Goal: Task Accomplishment & Management: Complete application form

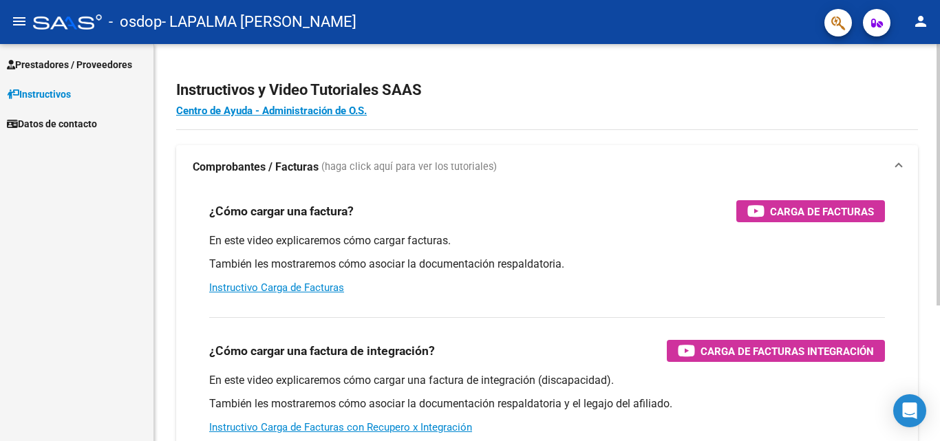
drag, startPoint x: 924, startPoint y: 0, endPoint x: 434, endPoint y: 52, distance: 492.1
click at [434, 52] on div "Instructivos y Video Tutoriales SAAS Centro de Ayuda - Administración de O.S. C…" at bounding box center [547, 346] width 786 height 604
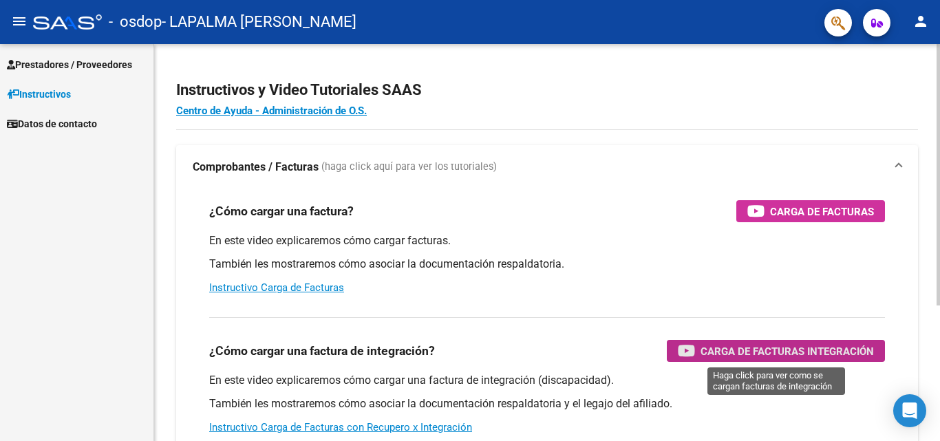
click at [787, 351] on span "Carga de Facturas Integración" at bounding box center [787, 351] width 173 height 17
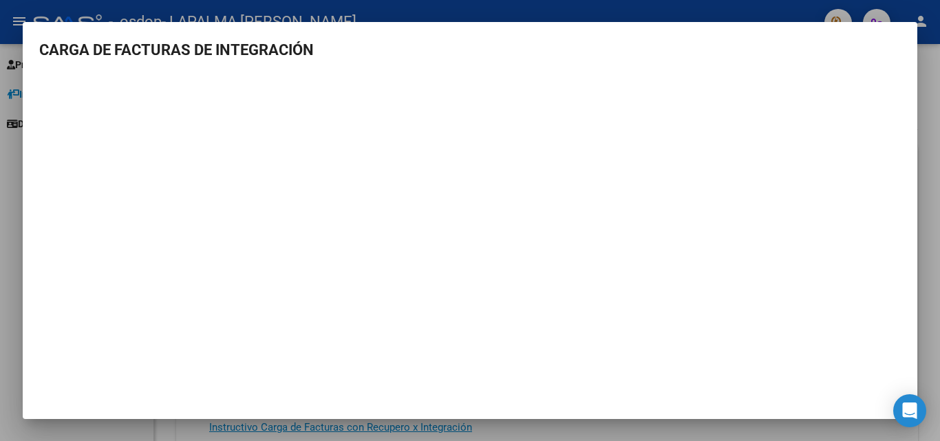
click at [940, 173] on div at bounding box center [470, 220] width 940 height 441
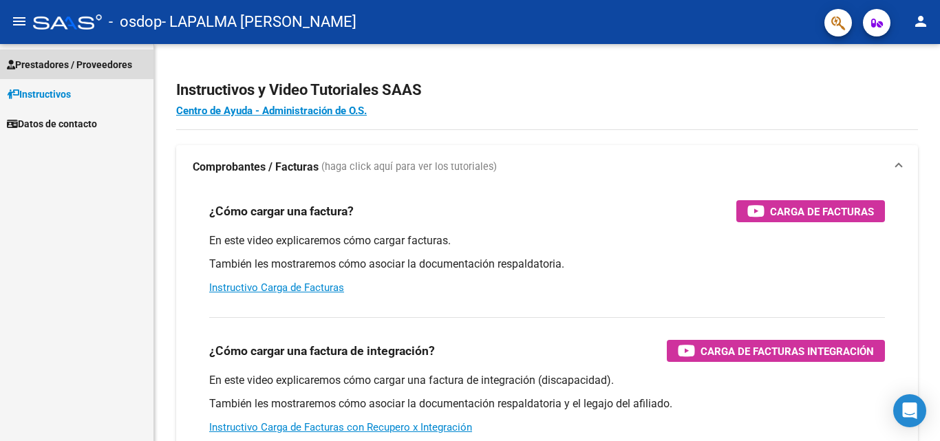
click at [47, 66] on span "Prestadores / Proveedores" at bounding box center [69, 64] width 125 height 15
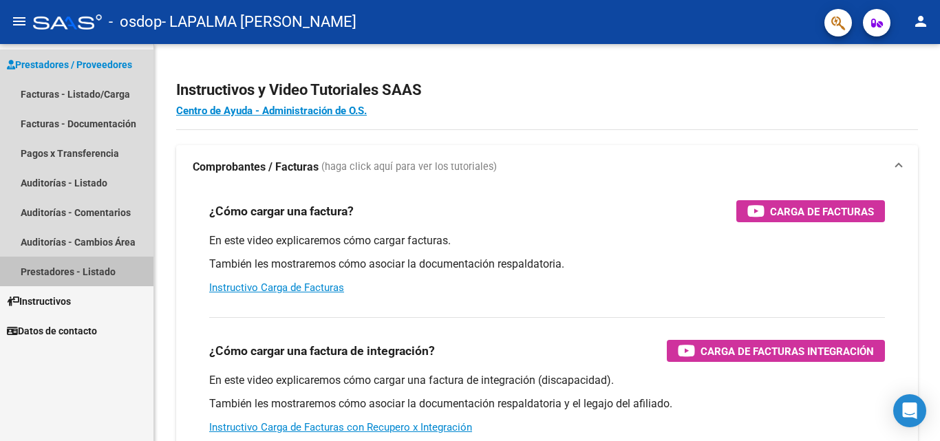
click at [66, 275] on link "Prestadores - Listado" at bounding box center [76, 272] width 153 height 30
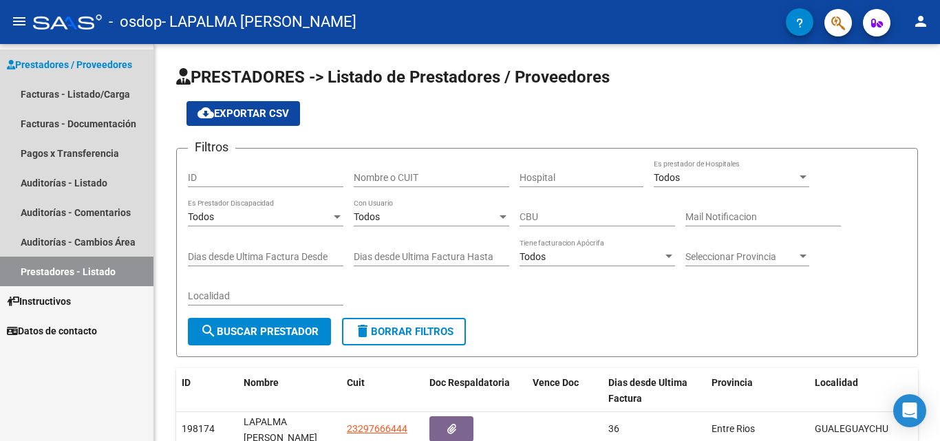
click at [66, 275] on link "Prestadores - Listado" at bounding box center [76, 272] width 153 height 30
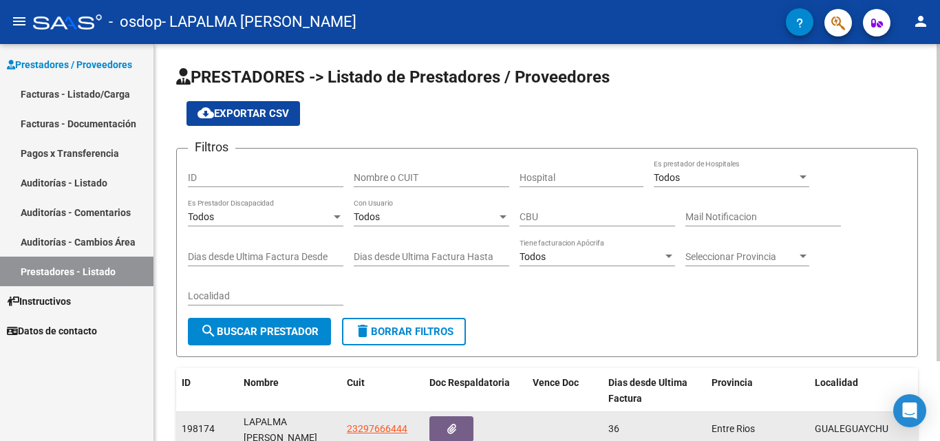
click at [280, 424] on div "LAPALMA [PERSON_NAME]" at bounding box center [290, 428] width 92 height 29
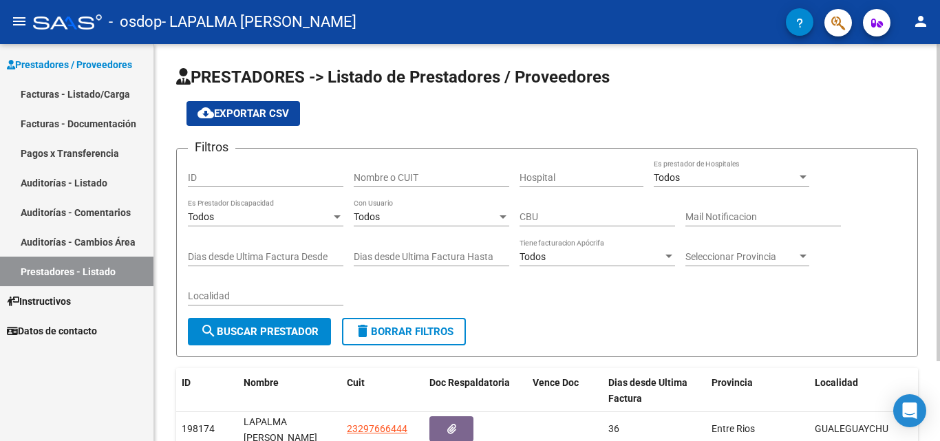
scroll to position [100, 0]
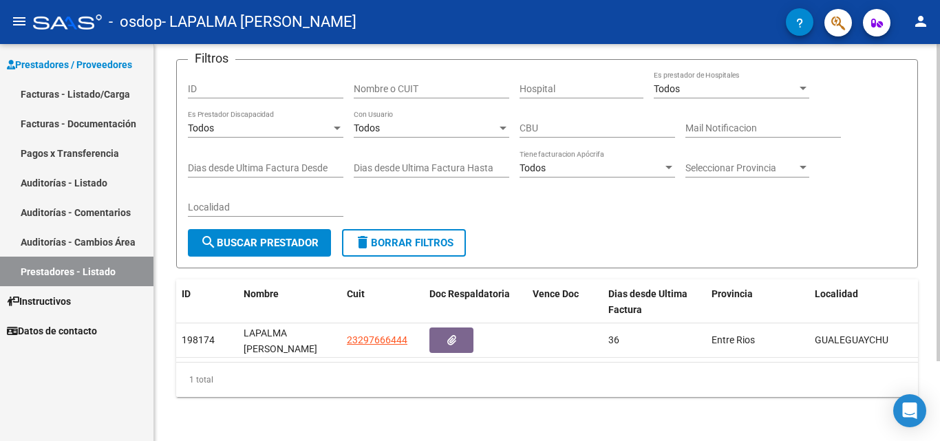
drag, startPoint x: 193, startPoint y: 425, endPoint x: 414, endPoint y: 439, distance: 221.4
click at [414, 439] on div "PRESTADORES -> Listado de Prestadores / Proveedores cloud_download Exportar CSV…" at bounding box center [547, 198] width 786 height 486
click at [665, 366] on div "1 total" at bounding box center [547, 380] width 742 height 34
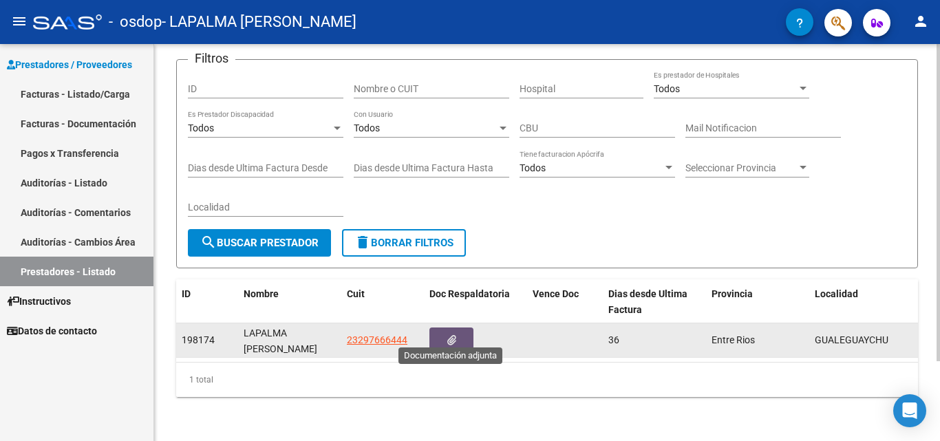
click at [459, 332] on button "button" at bounding box center [452, 340] width 44 height 25
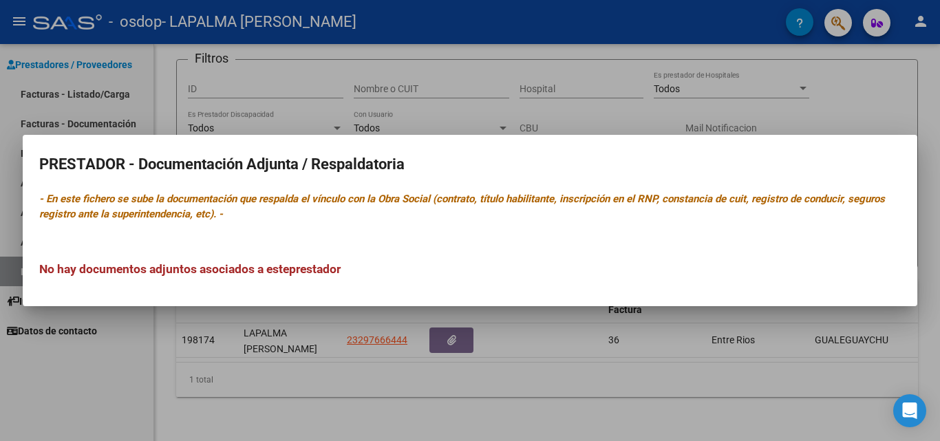
click at [739, 230] on mat-dialog-content "PRESTADOR - Documentación Adjunta / Respaldatoria - En este fichero se sube la …" at bounding box center [470, 220] width 895 height 139
click at [142, 153] on h2 "PRESTADOR - Documentación Adjunta / Respaldatoria" at bounding box center [470, 164] width 862 height 26
drag, startPoint x: 142, startPoint y: 153, endPoint x: 107, endPoint y: 397, distance: 247.0
click at [107, 397] on div "PRESTADOR - Documentación Adjunta / Respaldatoria - En este fichero se sube la …" at bounding box center [470, 220] width 940 height 441
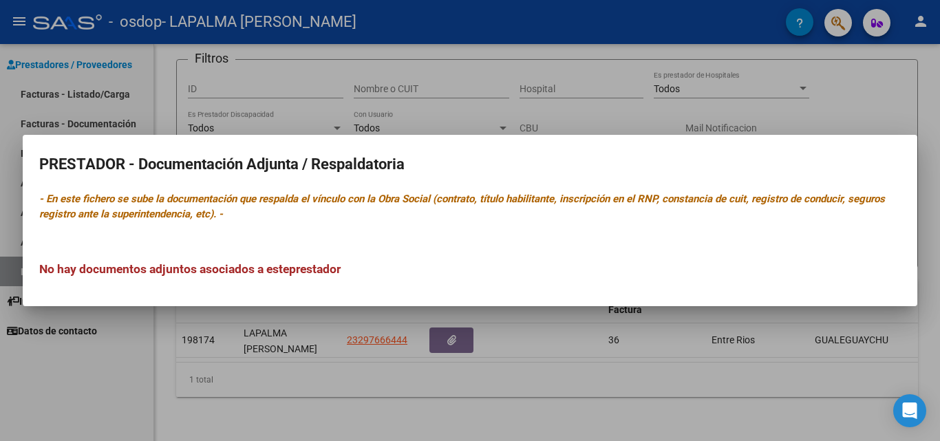
click at [107, 397] on div at bounding box center [470, 220] width 940 height 441
click at [107, 397] on div "Prestadores / Proveedores Facturas - Listado/Carga Facturas - Documentación Pag…" at bounding box center [76, 242] width 153 height 397
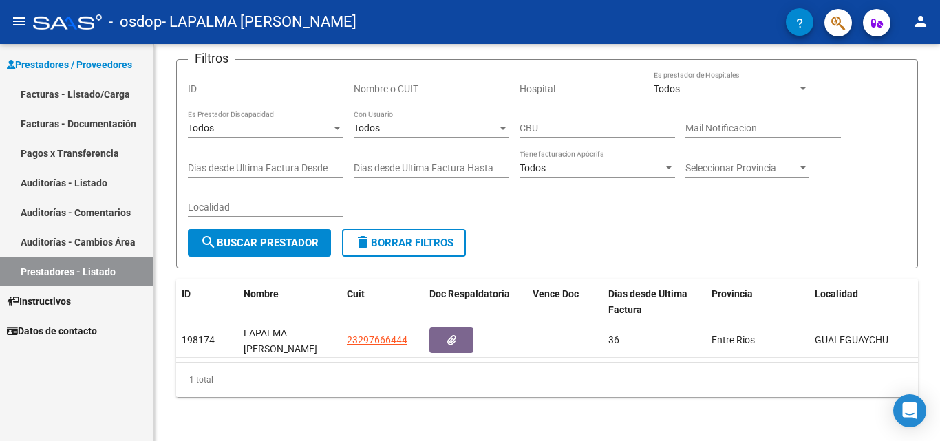
click at [120, 91] on link "Facturas - Listado/Carga" at bounding box center [76, 94] width 153 height 30
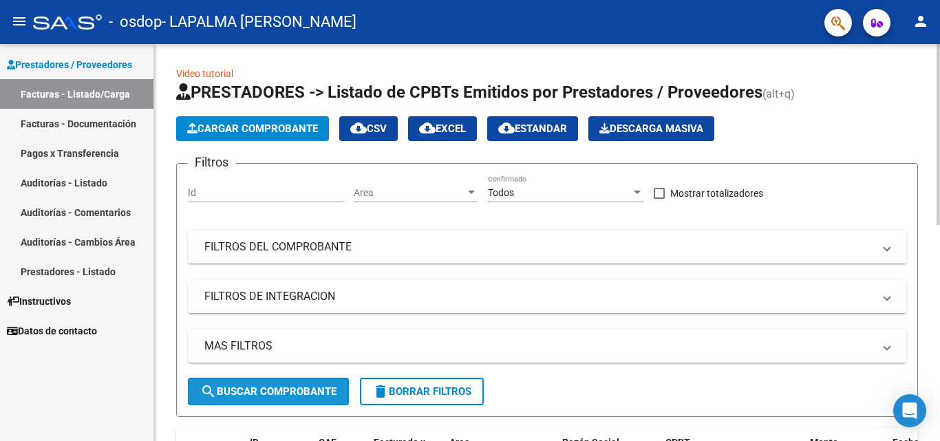
click at [290, 392] on span "search Buscar Comprobante" at bounding box center [268, 391] width 136 height 12
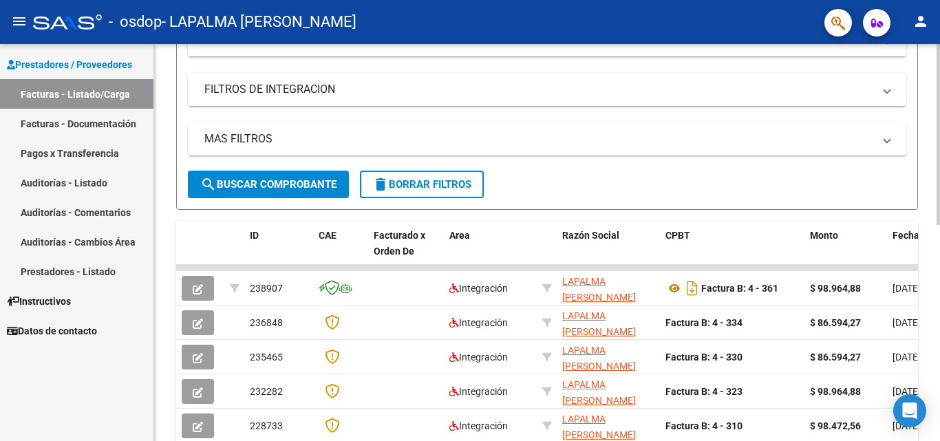
scroll to position [233, 0]
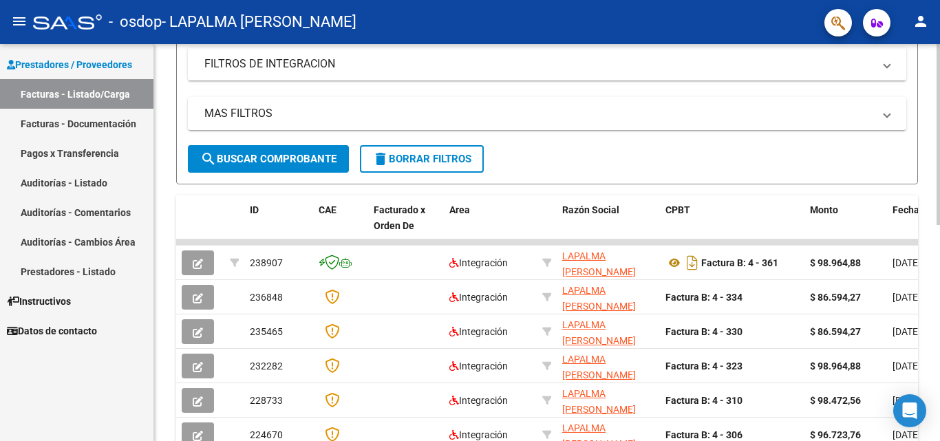
click at [940, 271] on div at bounding box center [938, 242] width 3 height 181
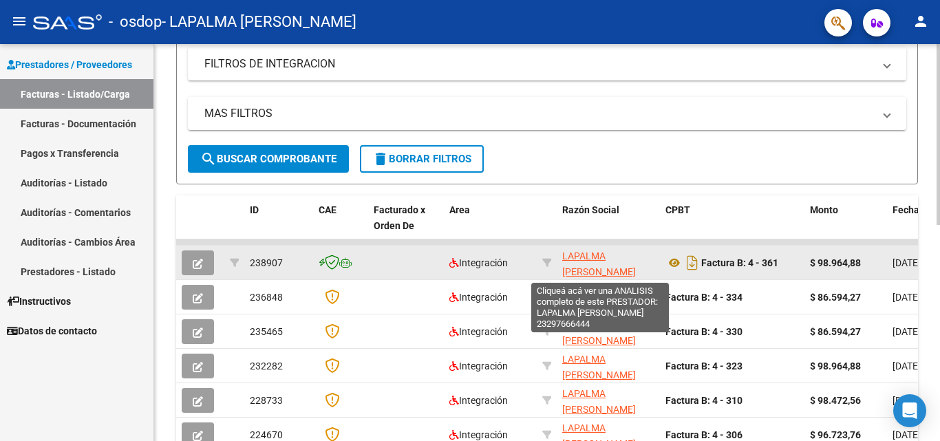
click at [571, 253] on span "LAPALMA [PERSON_NAME]" at bounding box center [599, 264] width 74 height 27
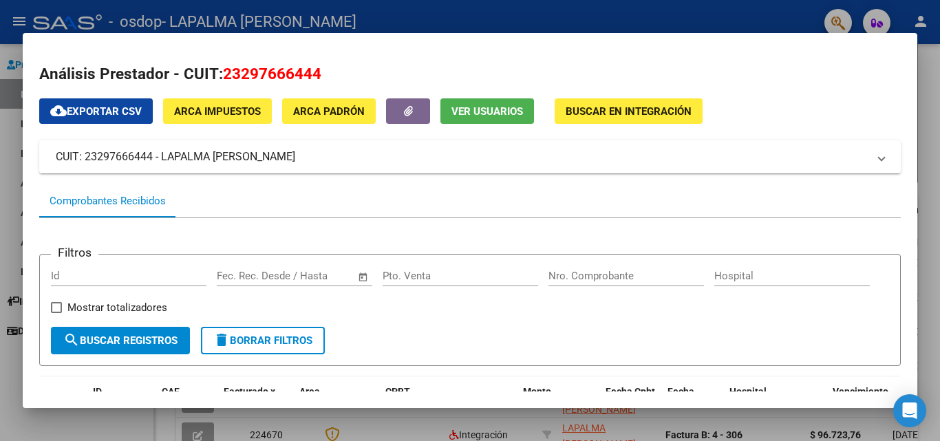
click at [940, 235] on div at bounding box center [470, 220] width 940 height 441
click at [940, 235] on div at bounding box center [938, 242] width 3 height 181
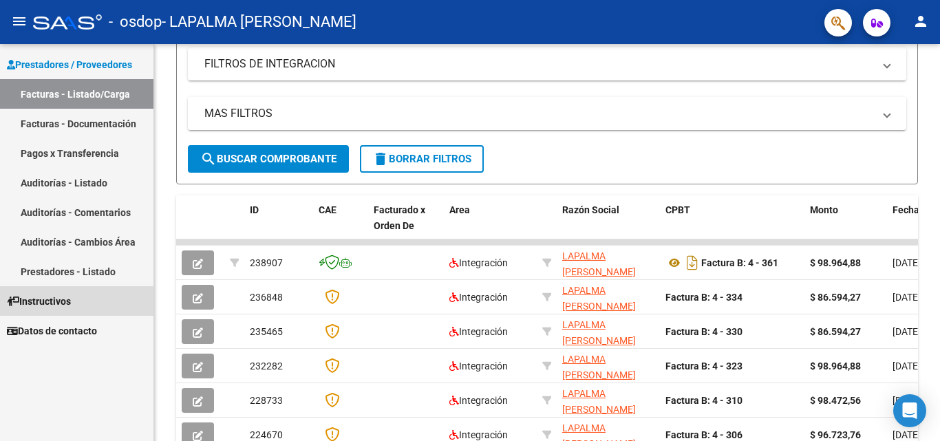
click at [61, 307] on span "Instructivos" at bounding box center [39, 301] width 64 height 15
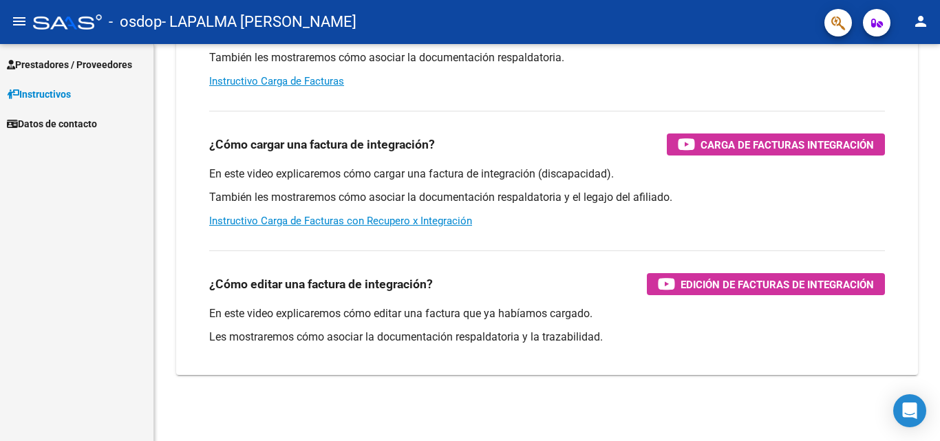
scroll to position [206, 0]
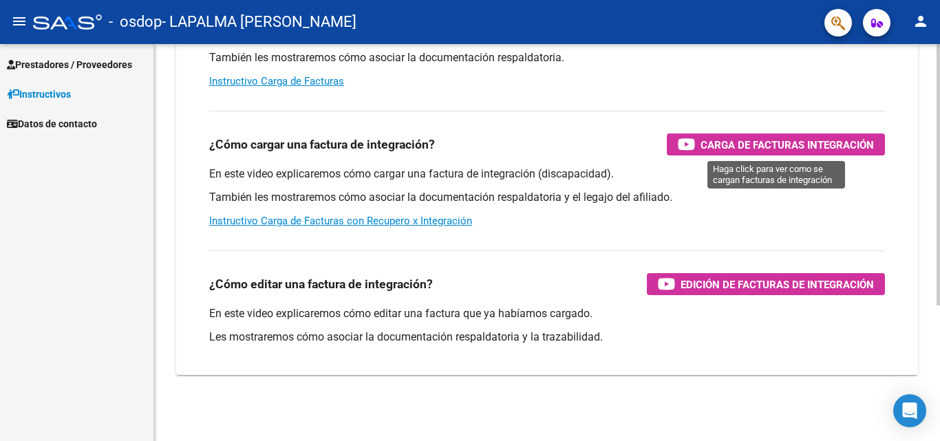
click at [711, 150] on span "Carga de Facturas Integración" at bounding box center [787, 144] width 173 height 17
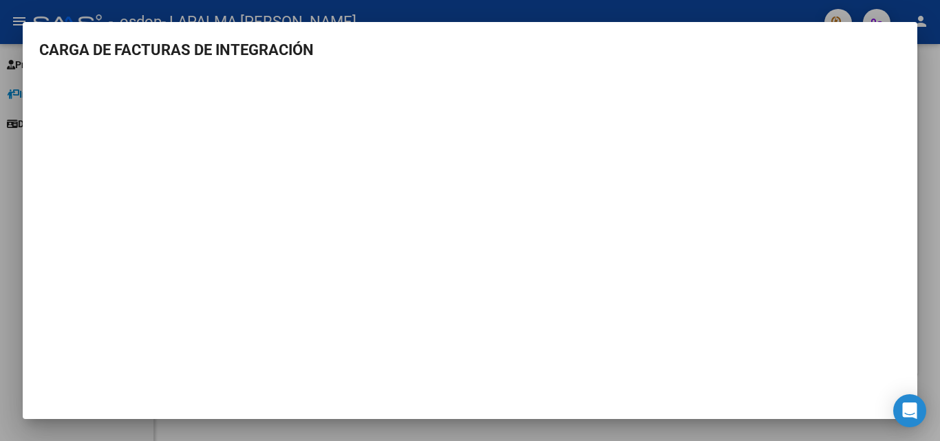
click at [8, 40] on div at bounding box center [470, 220] width 940 height 441
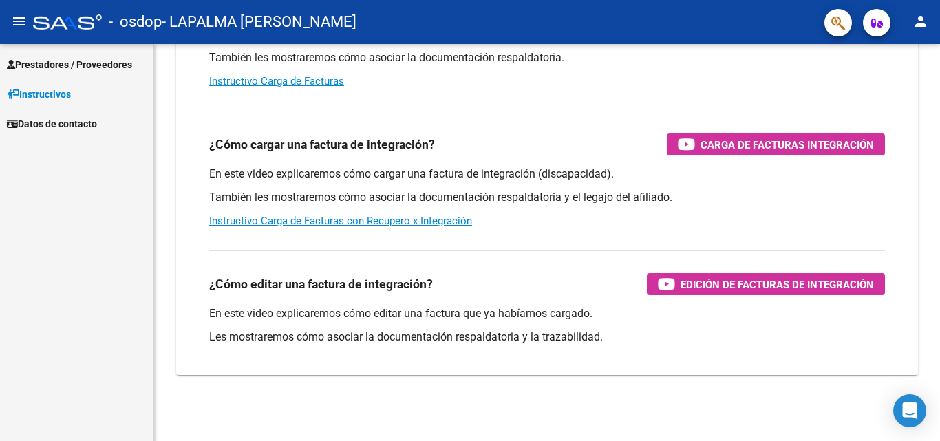
click at [8, 40] on mat-toolbar "menu - osdop - LAPALMA [PERSON_NAME] person" at bounding box center [470, 22] width 940 height 44
click at [27, 61] on span "Prestadores / Proveedores" at bounding box center [69, 64] width 125 height 15
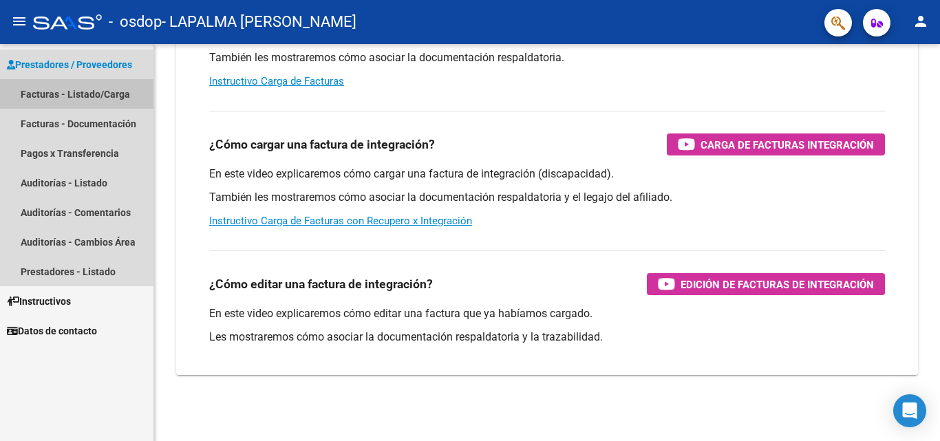
click at [39, 88] on link "Facturas - Listado/Carga" at bounding box center [76, 94] width 153 height 30
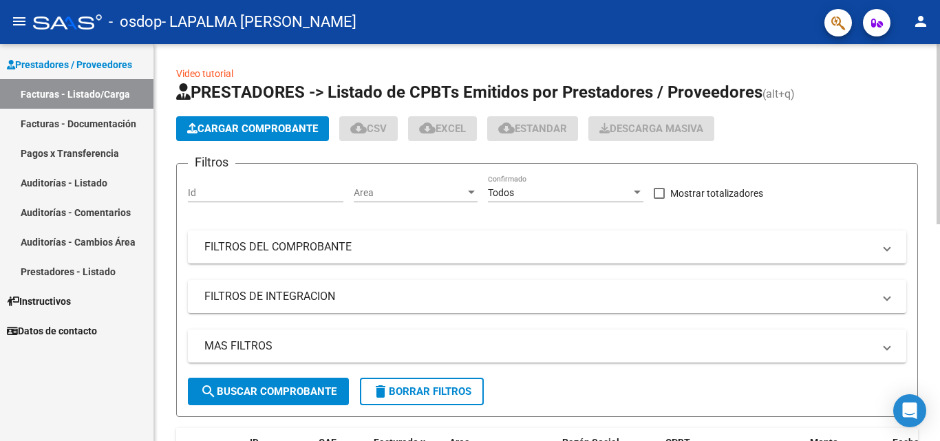
click at [217, 123] on span "Cargar Comprobante" at bounding box center [252, 129] width 131 height 12
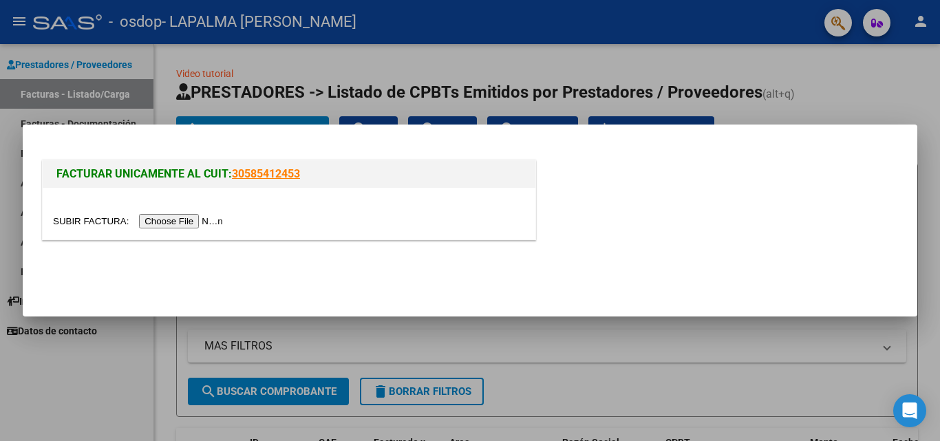
click at [205, 222] on input "file" at bounding box center [140, 221] width 174 height 14
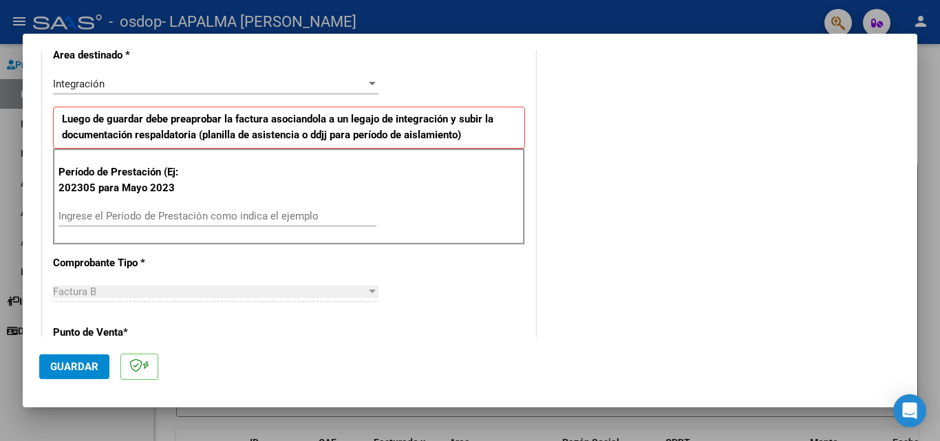
scroll to position [305, 0]
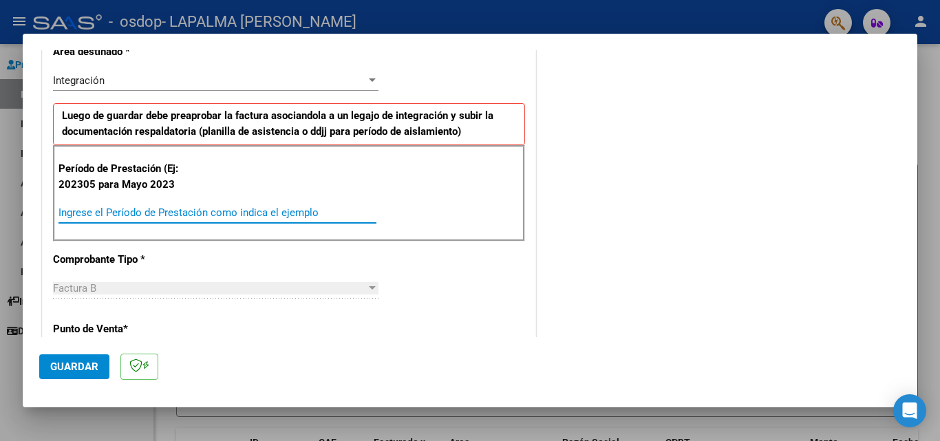
click at [189, 208] on input "Ingrese el Período de Prestación como indica el ejemplo" at bounding box center [218, 212] width 318 height 12
type input "202507"
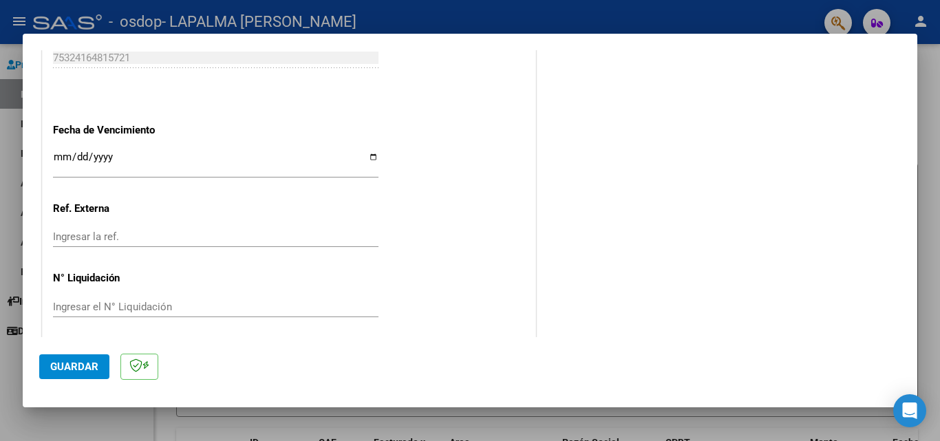
scroll to position [898, 0]
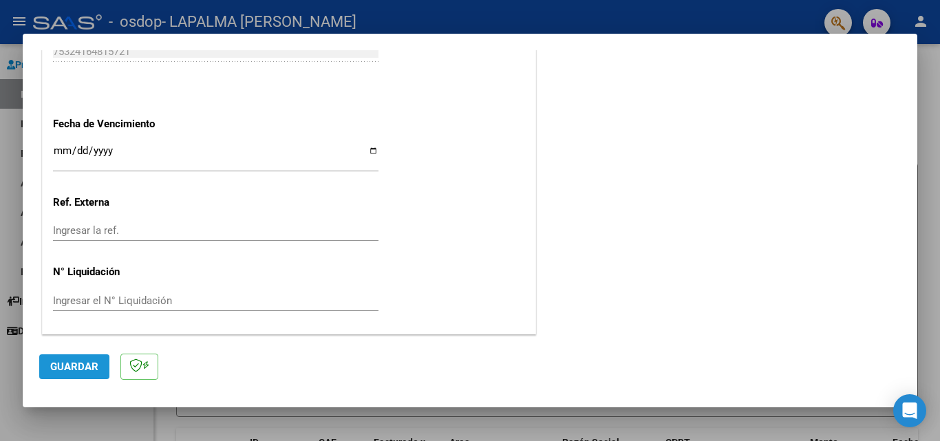
click at [91, 359] on button "Guardar" at bounding box center [74, 366] width 70 height 25
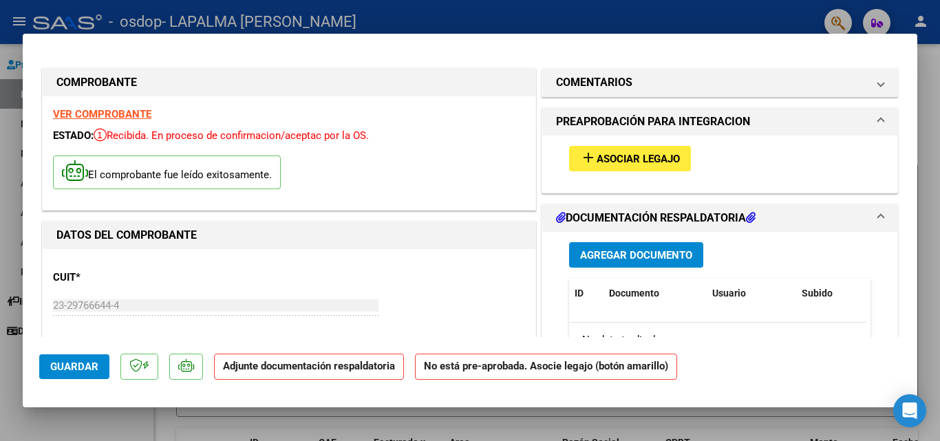
click at [647, 157] on span "Asociar Legajo" at bounding box center [638, 159] width 83 height 12
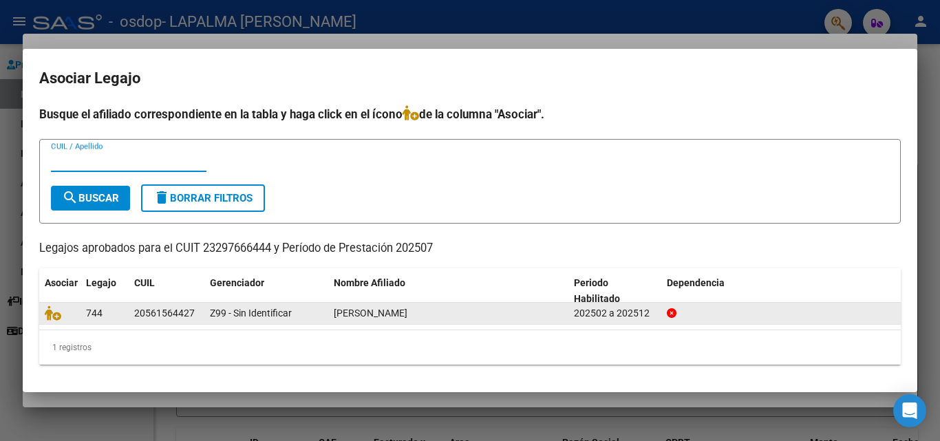
click at [202, 317] on datatable-body-cell "20561564427" at bounding box center [167, 313] width 76 height 21
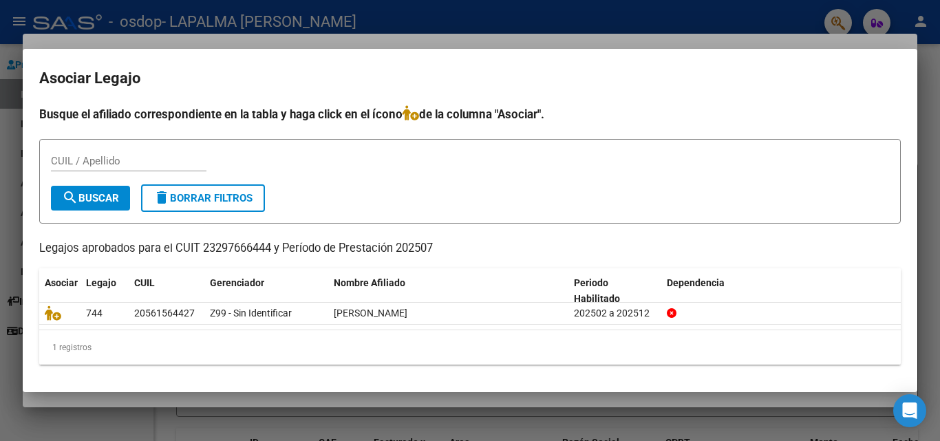
click at [131, 155] on input "CUIL / Apellido" at bounding box center [129, 161] width 156 height 12
type input "20561564427"
click at [118, 192] on span "search Buscar" at bounding box center [90, 198] width 57 height 12
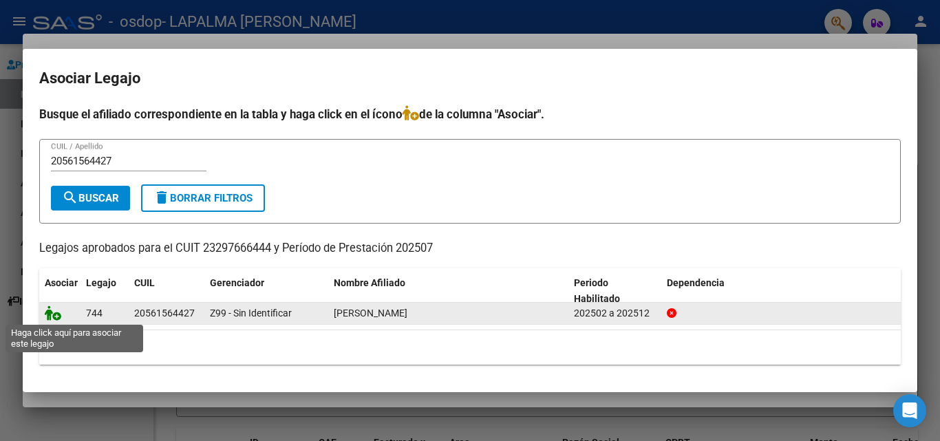
click at [57, 315] on icon at bounding box center [53, 313] width 17 height 15
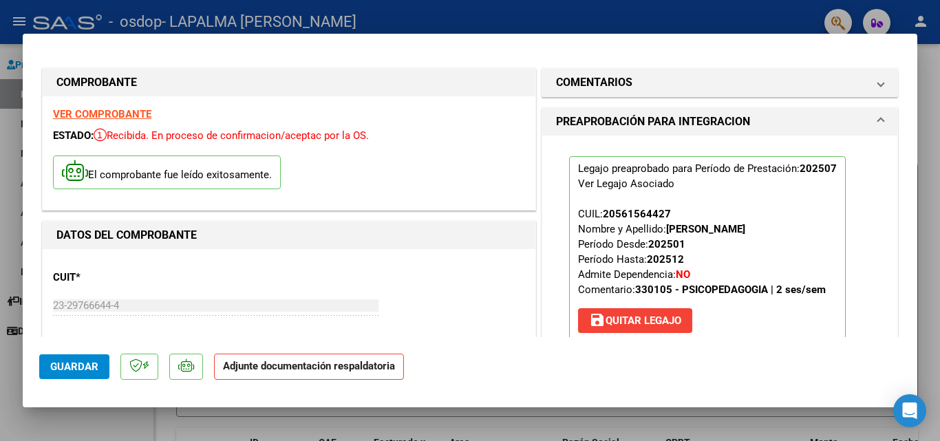
click at [269, 360] on strong "Adjunte documentación respaldatoria" at bounding box center [309, 366] width 172 height 12
click at [271, 372] on strong "Adjunte documentación respaldatoria" at bounding box center [309, 366] width 172 height 12
click at [98, 372] on button "Guardar" at bounding box center [74, 366] width 70 height 25
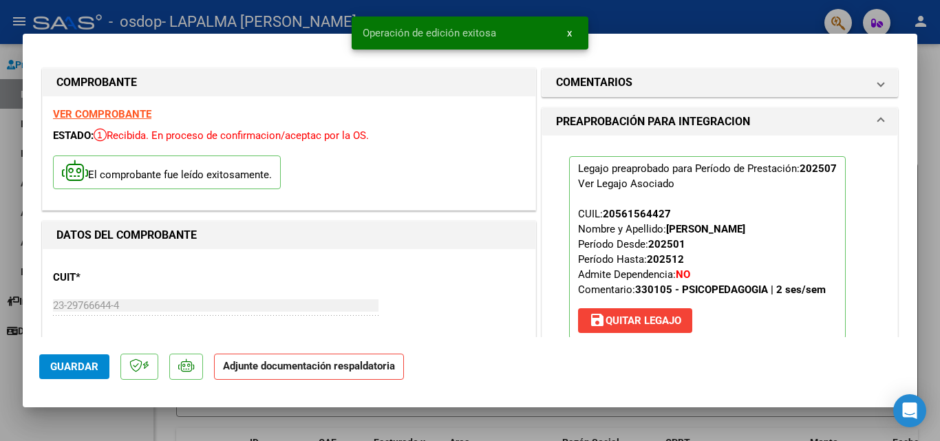
click at [382, 276] on div "CUIT * 23-29766644-4 Ingresar CUIT ANALISIS PRESTADOR LAPALMA [PERSON_NAME]" at bounding box center [289, 319] width 472 height 121
click at [370, 374] on p "Adjunte documentación respaldatoria" at bounding box center [309, 367] width 190 height 27
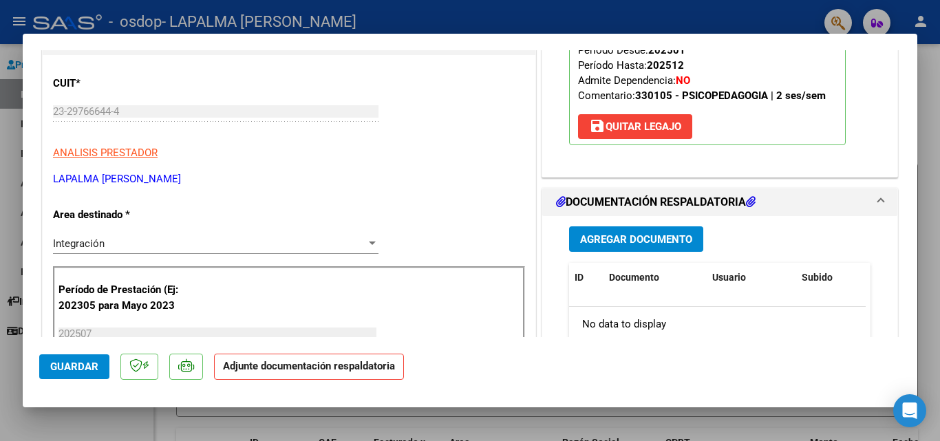
scroll to position [233, 0]
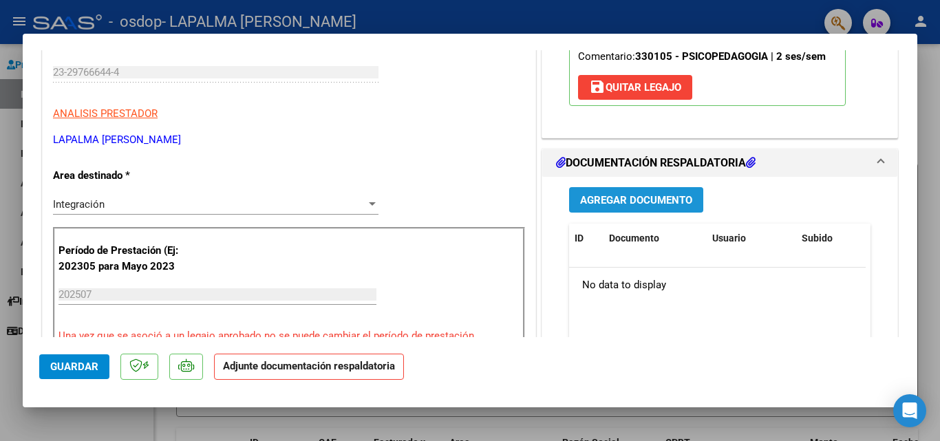
click at [616, 200] on span "Agregar Documento" at bounding box center [636, 200] width 112 height 12
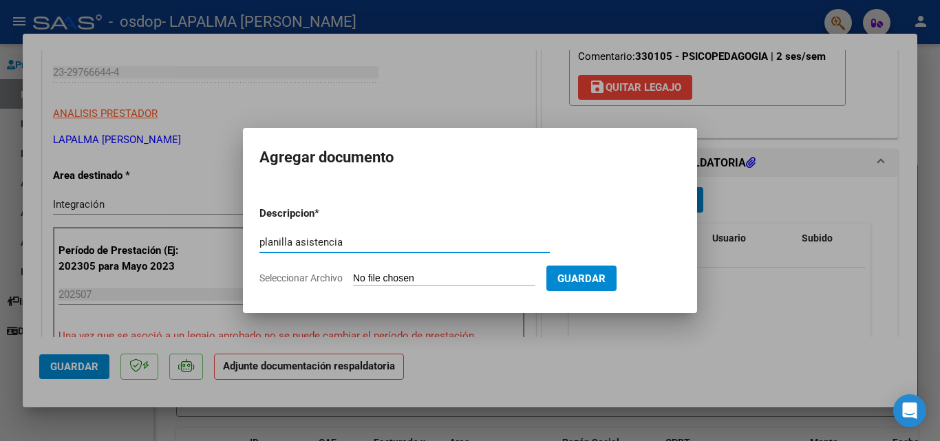
type input "planilla asistencia"
click at [370, 281] on input "Seleccionar Archivo" at bounding box center [444, 279] width 182 height 13
type input "C:\fakepath\TapScanner 12-08-2025-08꞉54.pdf"
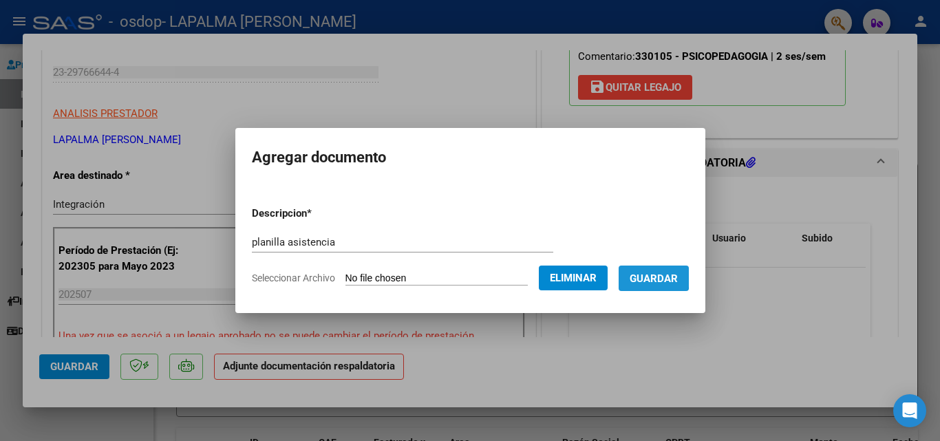
click at [646, 274] on span "Guardar" at bounding box center [654, 279] width 48 height 12
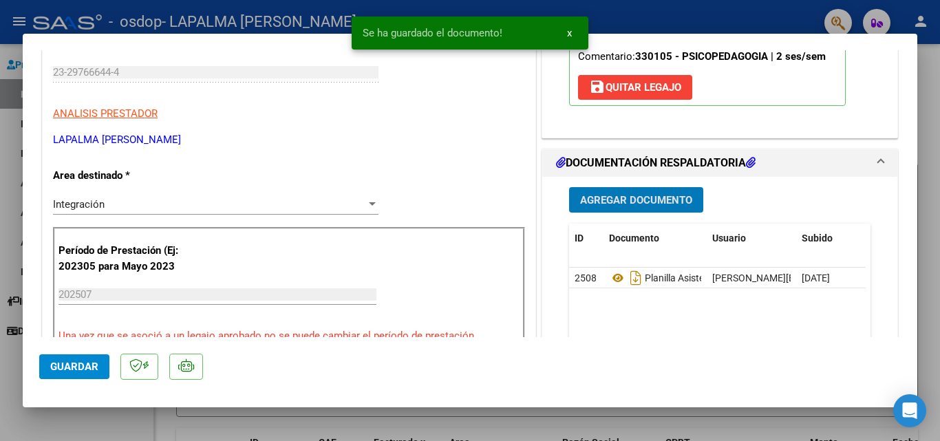
click at [646, 197] on span "Agregar Documento" at bounding box center [636, 200] width 112 height 12
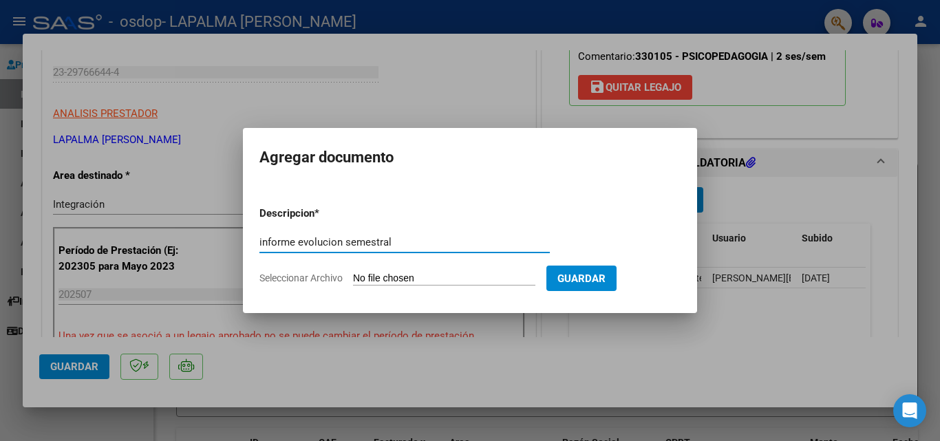
type input "informe evolucion semestral"
click at [337, 277] on span "Seleccionar Archivo" at bounding box center [300, 278] width 83 height 11
click at [353, 277] on input "Seleccionar Archivo" at bounding box center [444, 279] width 182 height 13
type input "C:\fakepath\informe evolutivo [PERSON_NAME] [DATE].pdf"
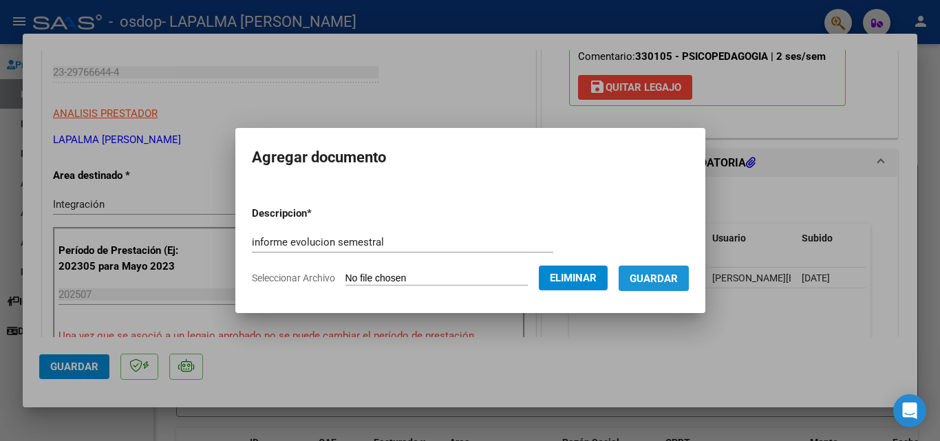
click at [661, 276] on span "Guardar" at bounding box center [654, 279] width 48 height 12
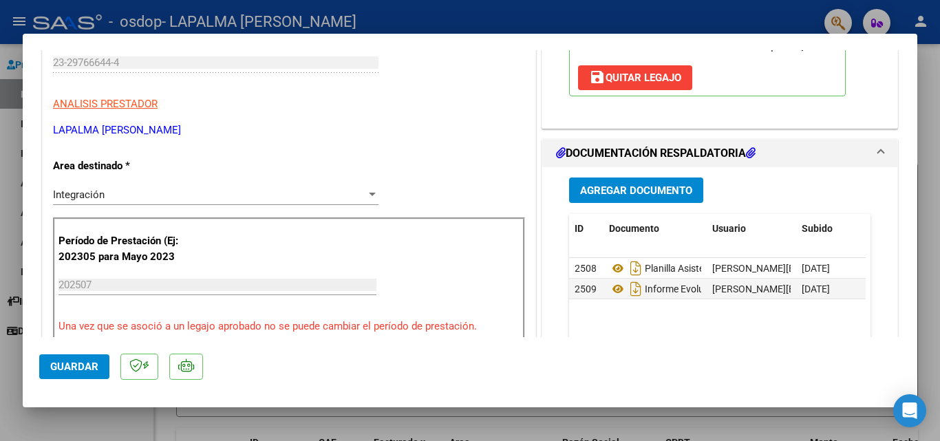
scroll to position [184, 0]
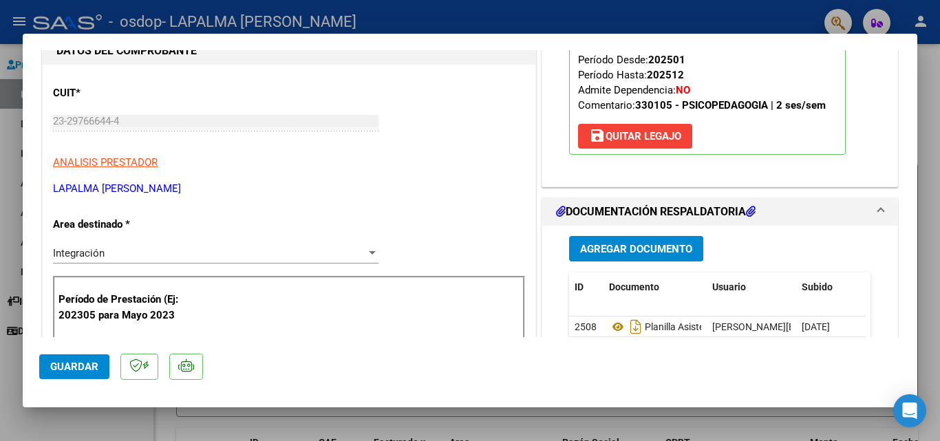
click at [88, 370] on span "Guardar" at bounding box center [74, 367] width 48 height 12
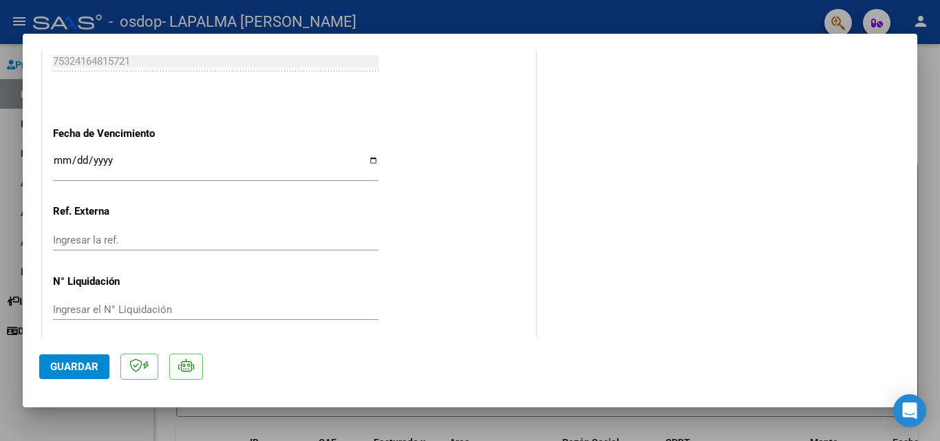
scroll to position [945, 0]
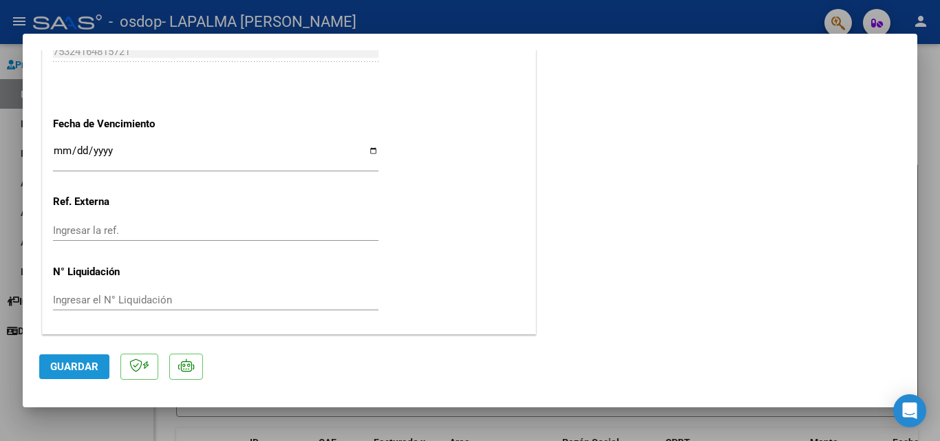
click at [92, 370] on span "Guardar" at bounding box center [74, 367] width 48 height 12
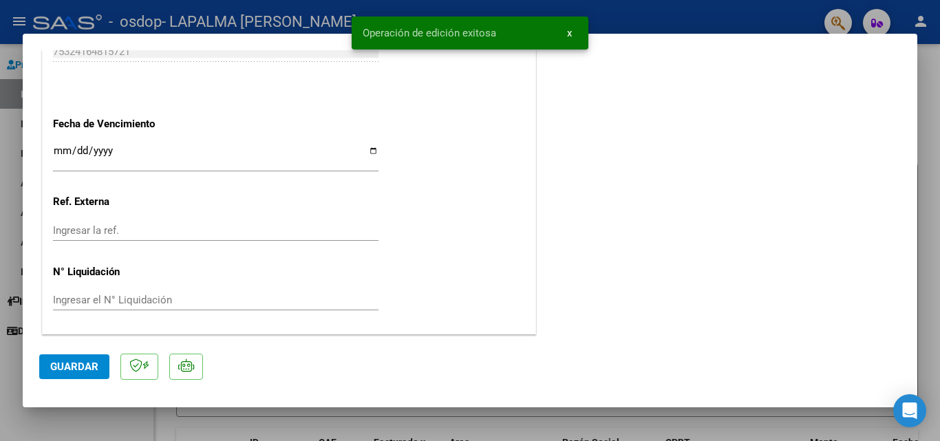
click at [574, 36] on button "x" at bounding box center [569, 33] width 27 height 25
